Goal: Task Accomplishment & Management: Use online tool/utility

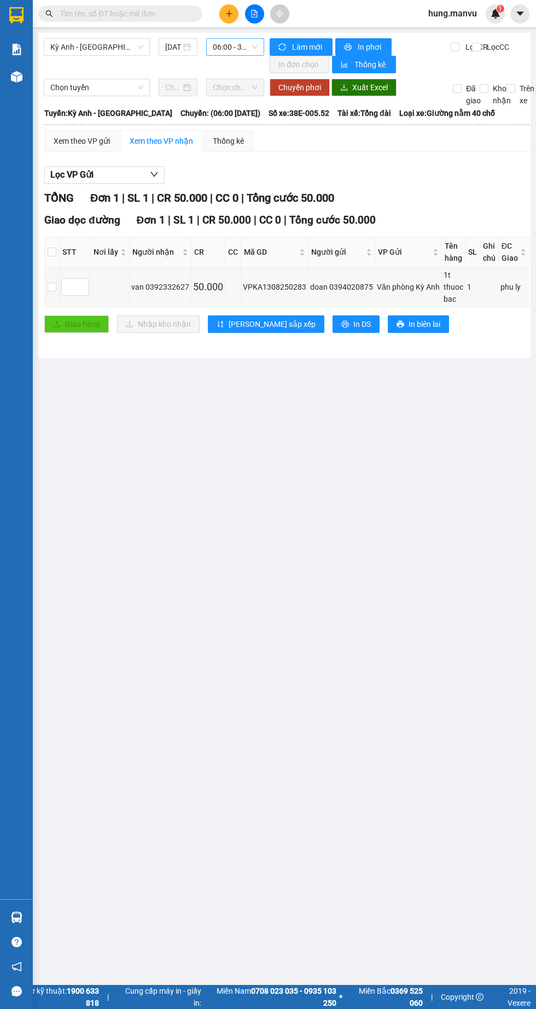
click at [231, 46] on span "06:00 - 38E-005.52" at bounding box center [235, 47] width 45 height 16
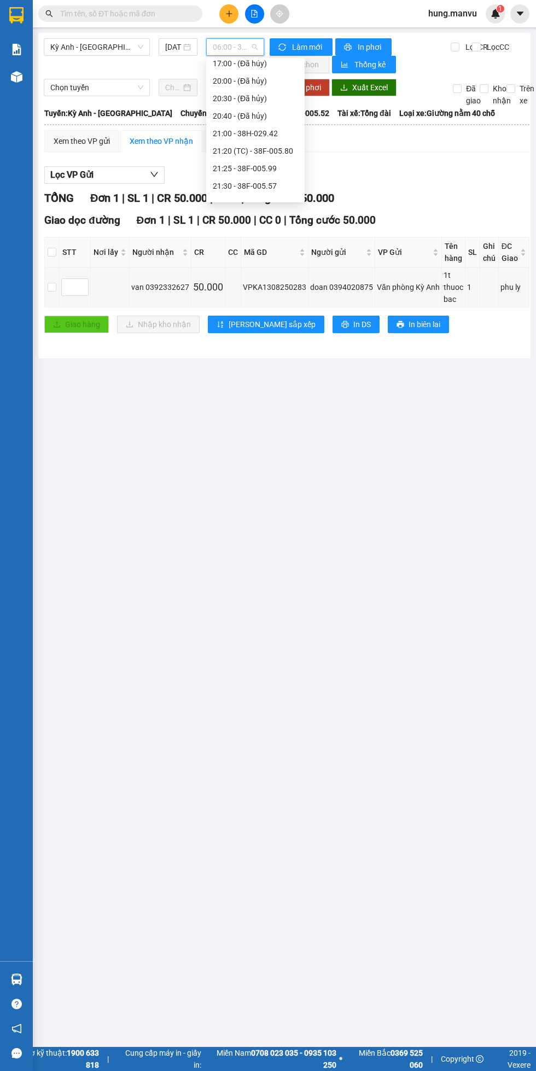
scroll to position [140, 0]
click at [248, 179] on div "21:30 - 38F-005.57" at bounding box center [255, 174] width 85 height 12
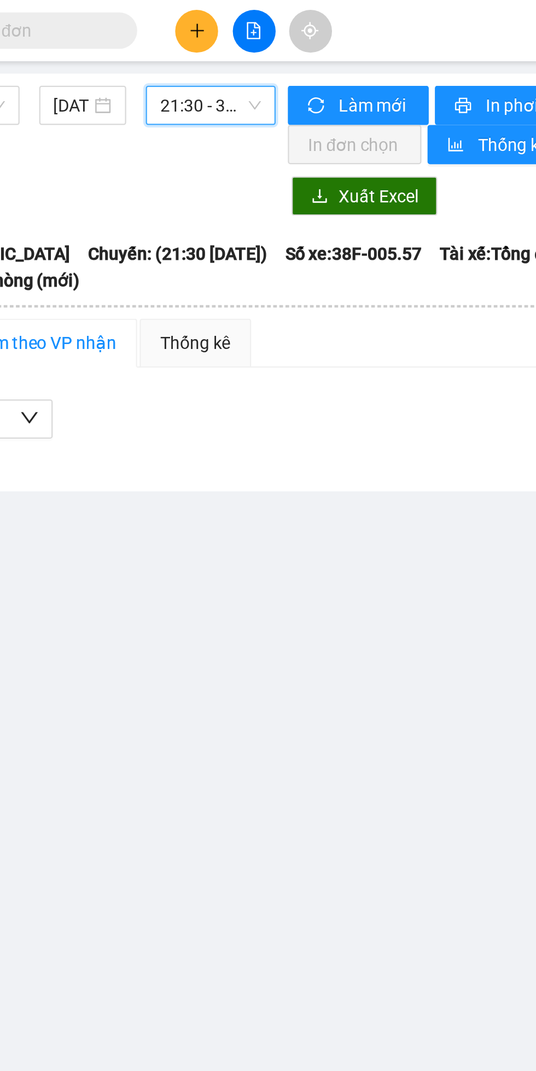
click at [227, 46] on span "21:30 - 38F-005.57" at bounding box center [235, 47] width 45 height 16
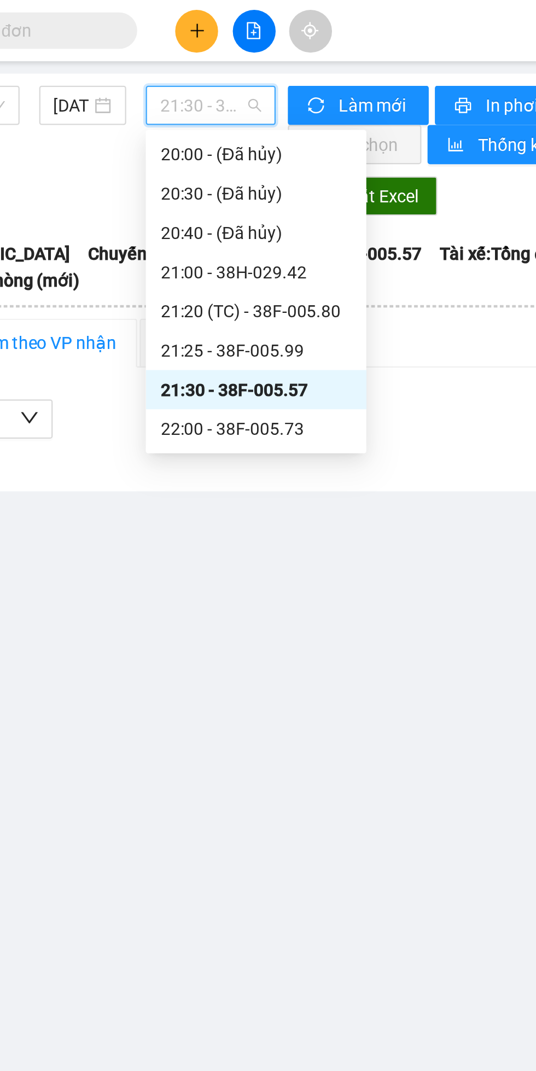
click at [237, 192] on div "22:00 - 38F-005.73" at bounding box center [255, 191] width 85 height 12
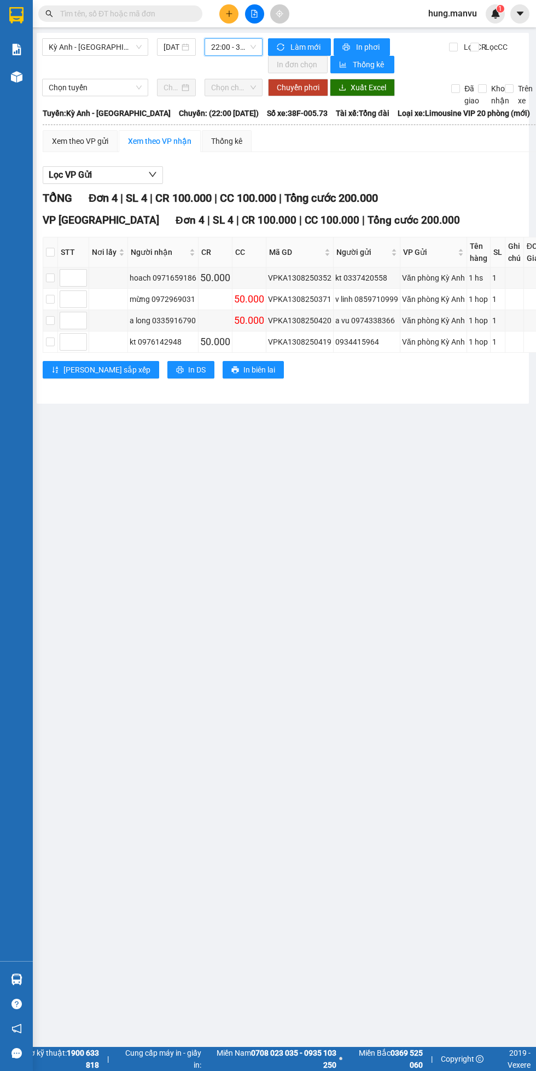
scroll to position [0, 16]
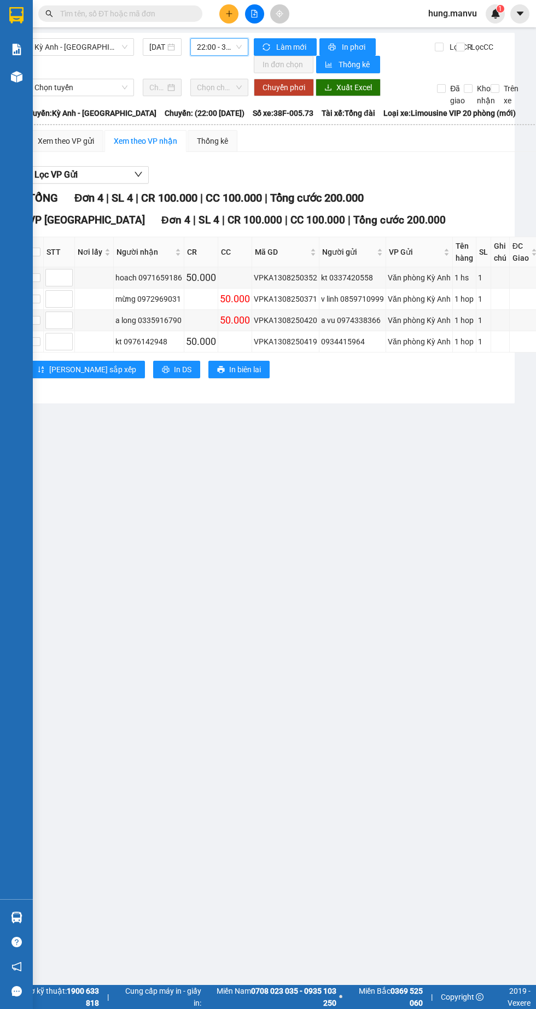
click at [217, 50] on span "22:00 - 38F-005.73" at bounding box center [219, 47] width 45 height 16
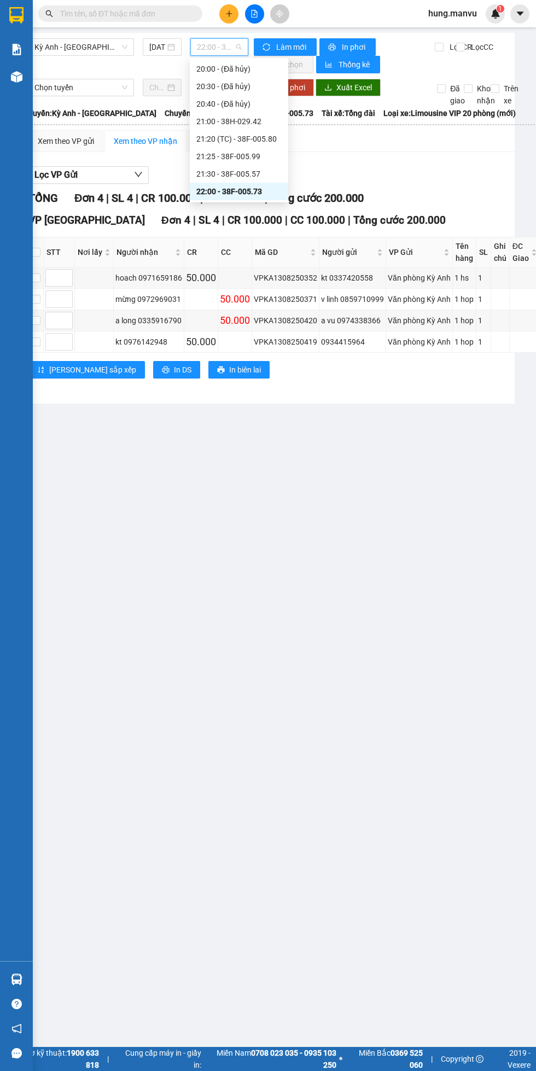
click at [206, 156] on div "21:25 - 38F-005.99" at bounding box center [238, 156] width 85 height 12
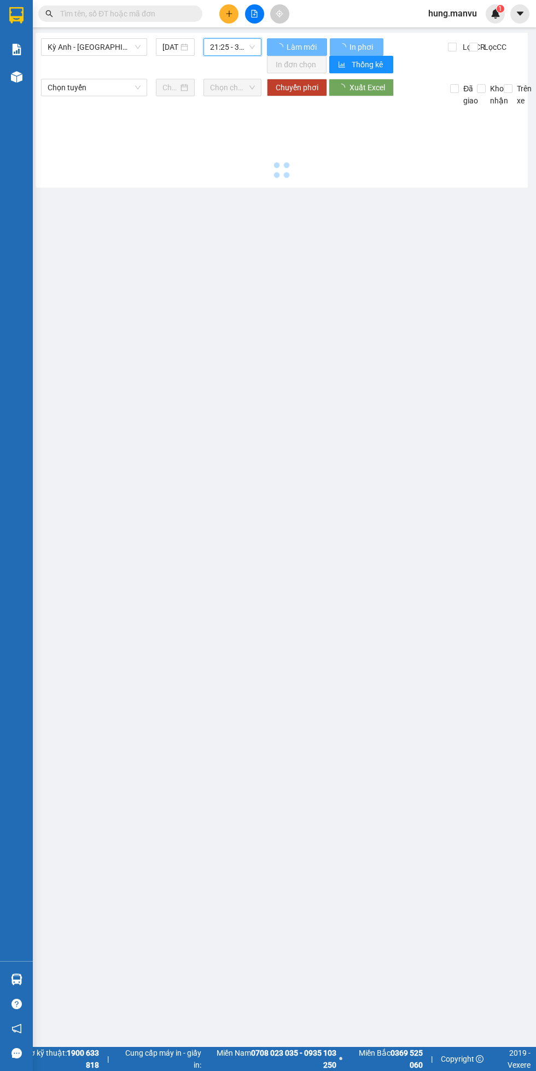
scroll to position [0, 3]
